Goal: Find specific page/section: Find specific page/section

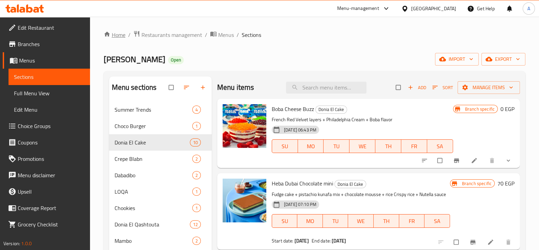
click at [124, 38] on link "Home" at bounding box center [115, 35] width 22 height 8
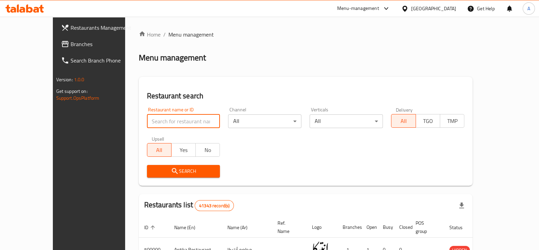
click at [164, 124] on input "search" at bounding box center [183, 121] width 73 height 14
type input "r"
type input "apple pat"
click button "Search" at bounding box center [183, 171] width 73 height 13
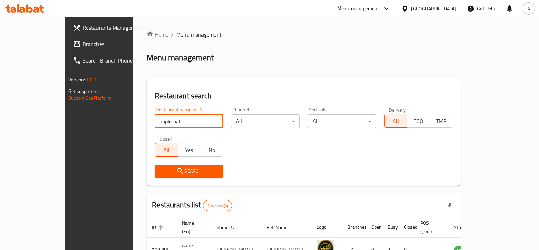
scroll to position [41, 0]
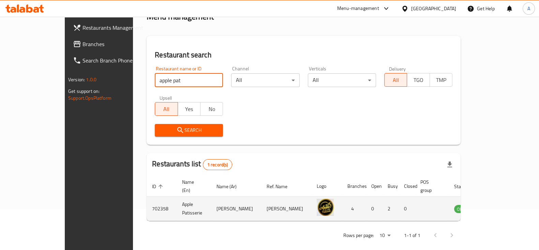
click at [505, 200] on td "enhanced table" at bounding box center [496, 208] width 24 height 24
click at [498, 206] on icon "enhanced table" at bounding box center [494, 209] width 8 height 6
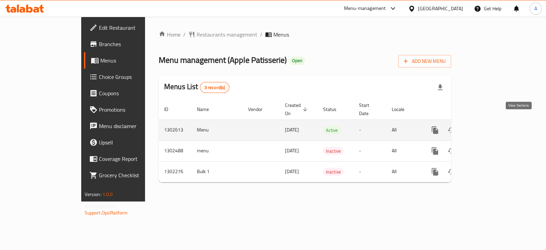
click at [488, 126] on icon "enhanced table" at bounding box center [484, 130] width 8 height 8
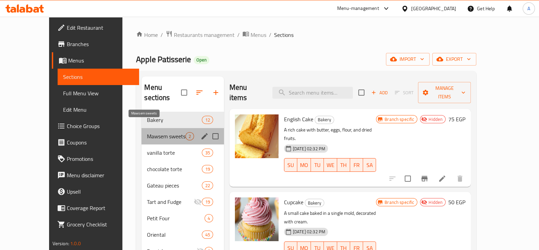
click at [149, 132] on span "Mawsem sweets" at bounding box center [166, 136] width 38 height 8
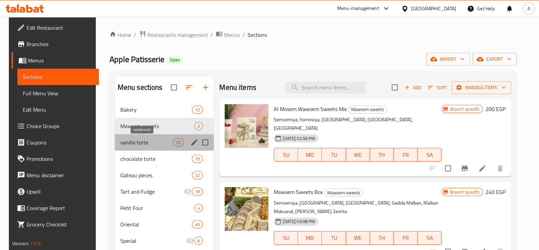
click at [139, 141] on span "vanilla torte" at bounding box center [146, 142] width 53 height 8
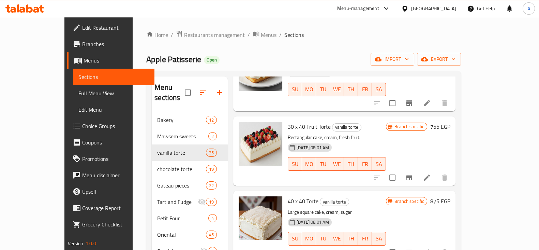
scroll to position [591, 0]
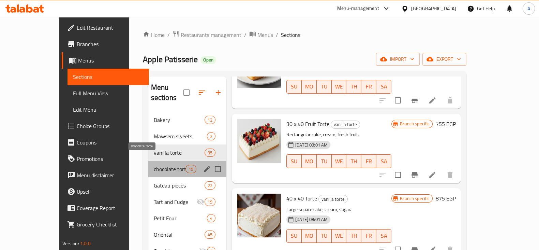
click at [164, 165] on span "chocolate torte" at bounding box center [170, 169] width 32 height 8
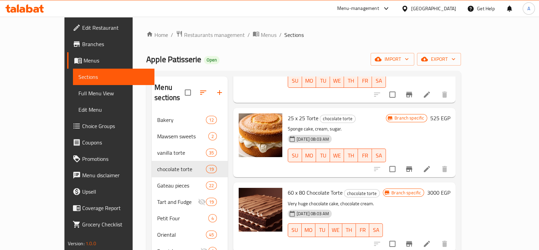
scroll to position [288, 0]
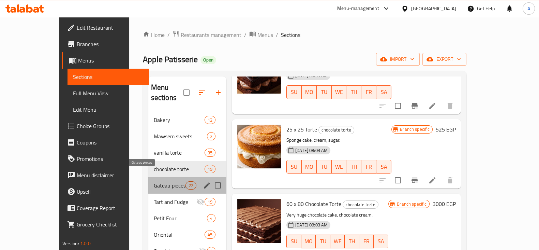
click at [154, 181] on span "Gateau pieces" at bounding box center [170, 185] width 32 height 8
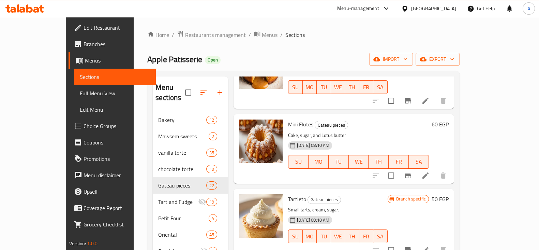
scroll to position [538, 0]
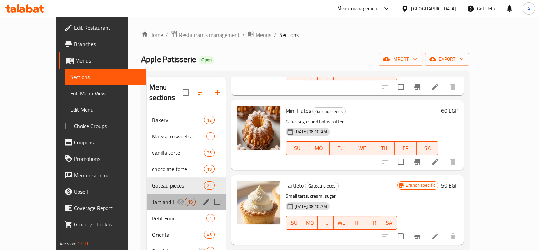
click at [147, 193] on div "Tart and Fudge 19" at bounding box center [186, 201] width 79 height 16
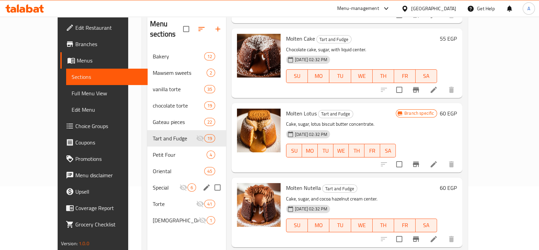
scroll to position [64, 0]
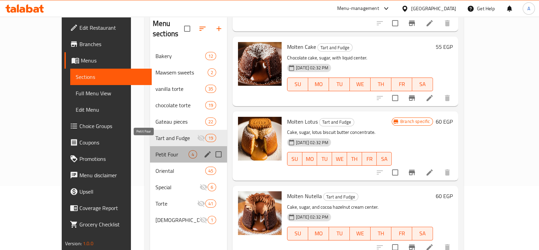
click at [155, 150] on span "Petit Four" at bounding box center [171, 154] width 33 height 8
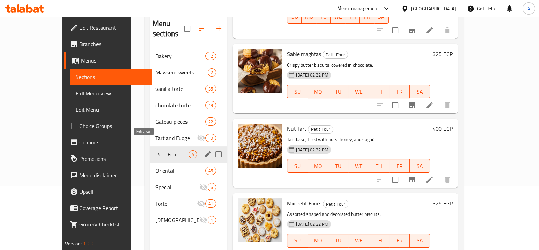
scroll to position [65, 0]
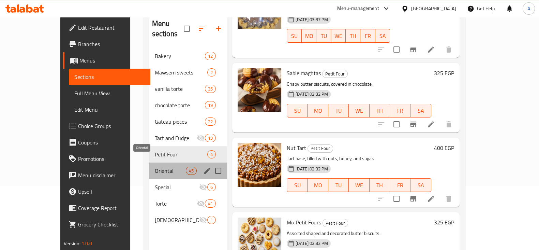
click at [155, 166] on span "Oriental" at bounding box center [170, 170] width 31 height 8
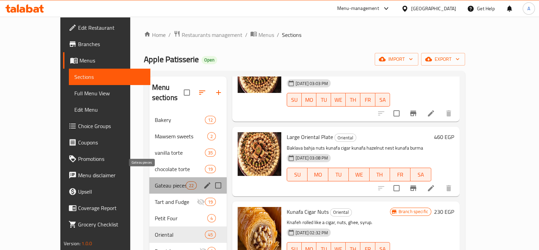
click at [155, 181] on span "Gateau pieces" at bounding box center [170, 185] width 31 height 8
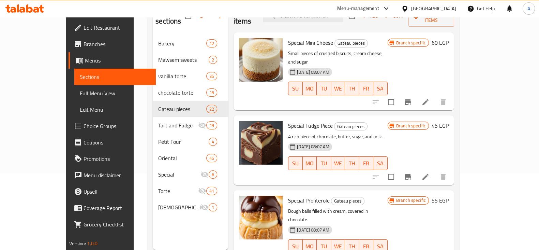
scroll to position [78, 0]
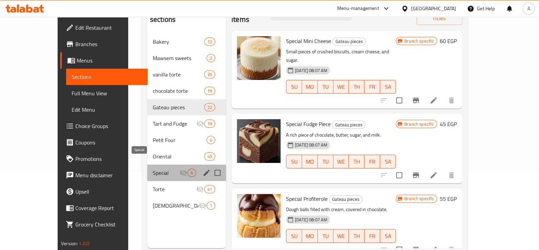
click at [163, 168] on span "Special" at bounding box center [166, 172] width 27 height 8
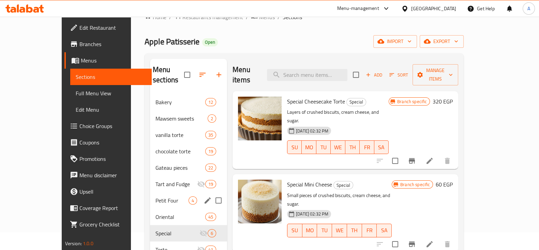
scroll to position [17, 0]
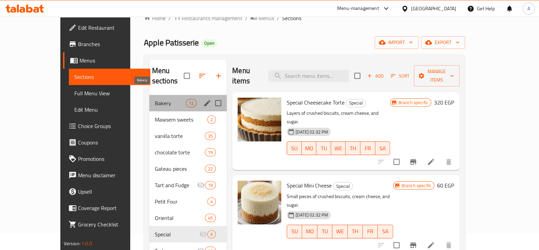
click at [155, 99] on span "Bakery" at bounding box center [170, 103] width 31 height 8
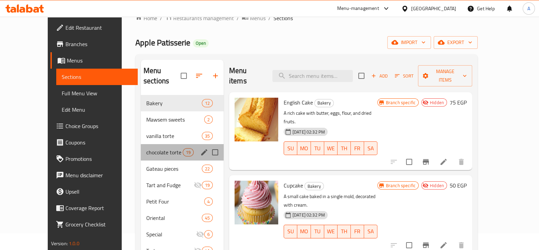
click at [141, 144] on div "chocolate torte 19" at bounding box center [182, 152] width 83 height 16
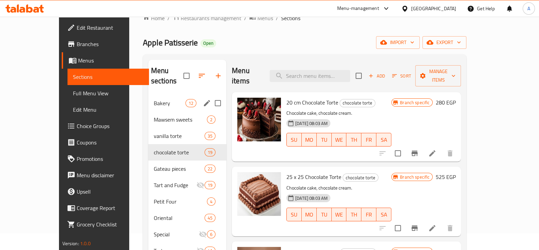
click at [148, 98] on div "Bakery 12" at bounding box center [187, 103] width 78 height 16
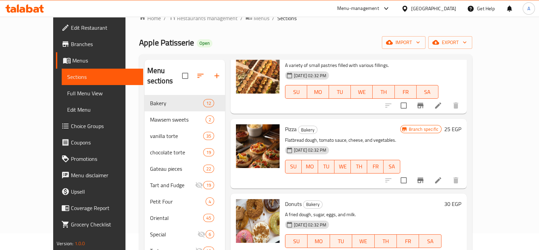
scroll to position [661, 0]
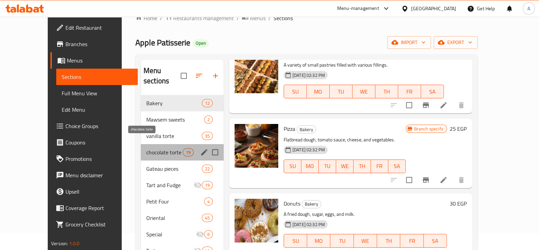
click at [146, 148] on span "chocolate torte" at bounding box center [164, 152] width 36 height 8
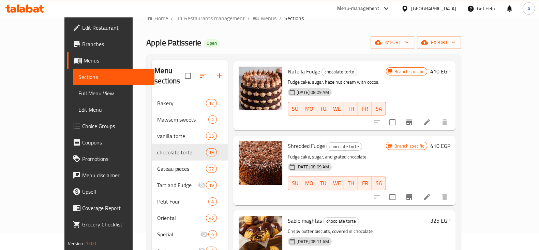
scroll to position [95, 0]
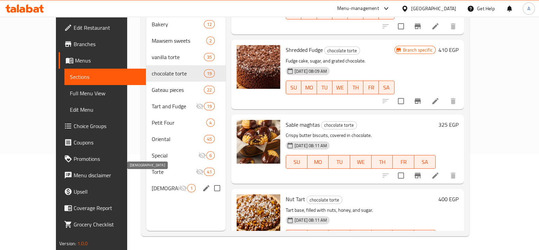
click at [158, 184] on span "[DEMOGRAPHIC_DATA]" at bounding box center [165, 188] width 27 height 8
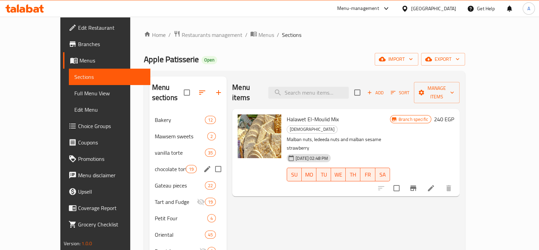
scroll to position [95, 0]
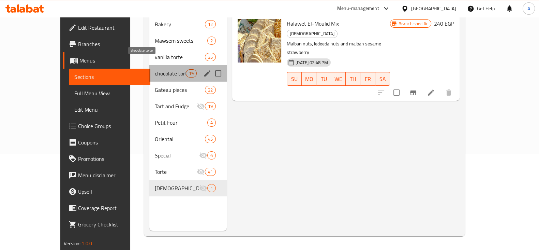
click at [155, 69] on span "chocolate torte" at bounding box center [170, 73] width 31 height 8
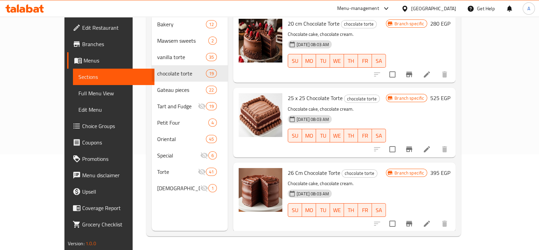
scroll to position [15, 0]
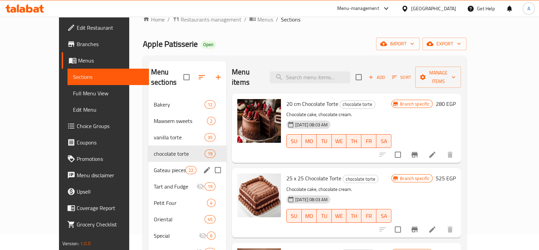
click at [148, 165] on div "Gateau pieces 22" at bounding box center [187, 170] width 78 height 16
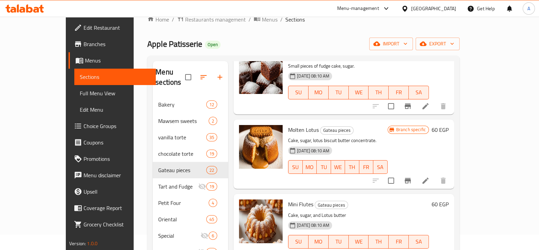
scroll to position [438, 0]
drag, startPoint x: 104, startPoint y: 47, endPoint x: 158, endPoint y: 48, distance: 53.2
click at [158, 48] on span "Apple Patisserie" at bounding box center [174, 43] width 55 height 15
copy span "Apple Patisserie"
click at [230, 42] on div "Apple Patisserie Open import export" at bounding box center [303, 44] width 312 height 13
